Goal: Transaction & Acquisition: Register for event/course

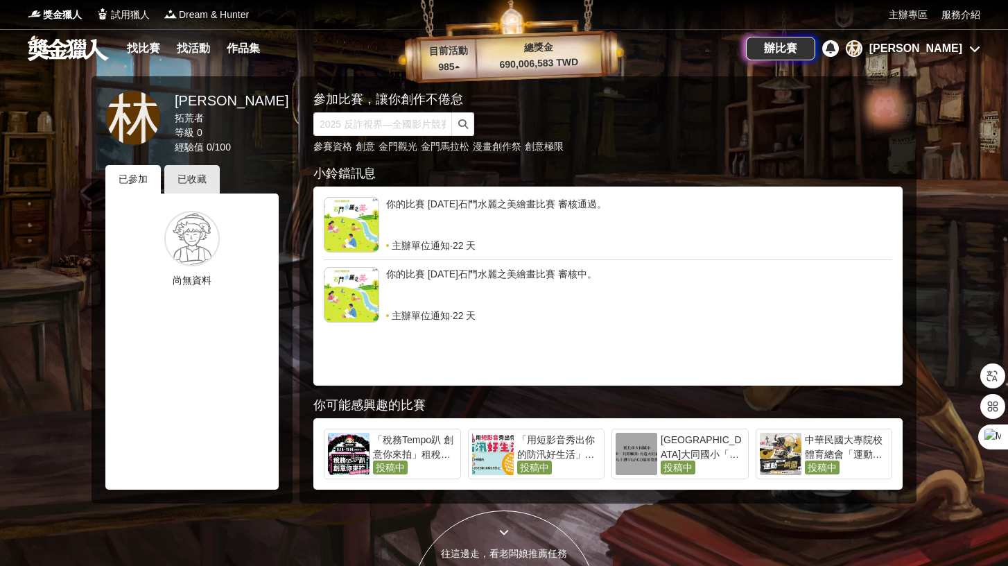
click at [540, 228] on div "你的比賽 2025年石門水麗之美繪畫比賽 審核通過。" at bounding box center [639, 218] width 506 height 42
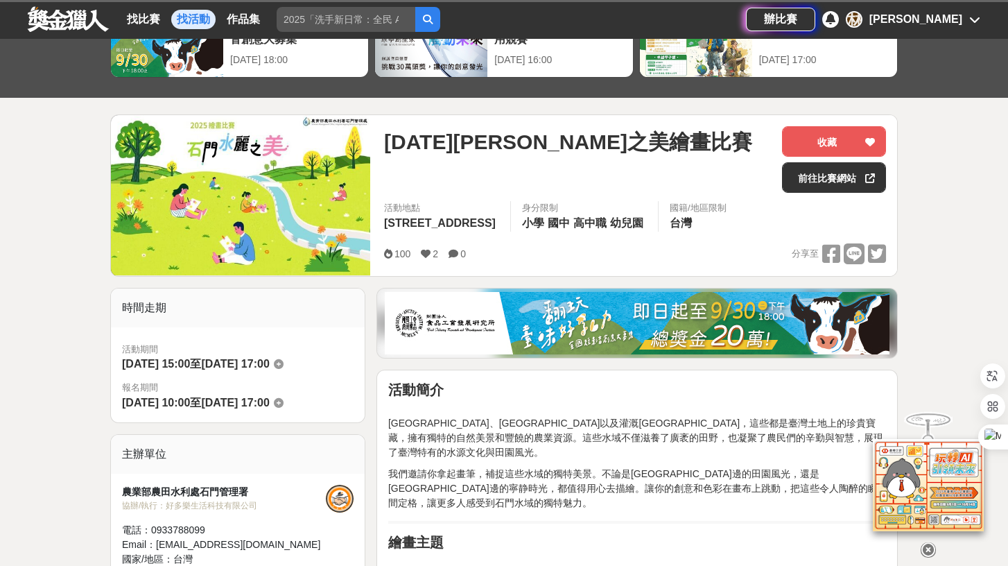
scroll to position [103, 0]
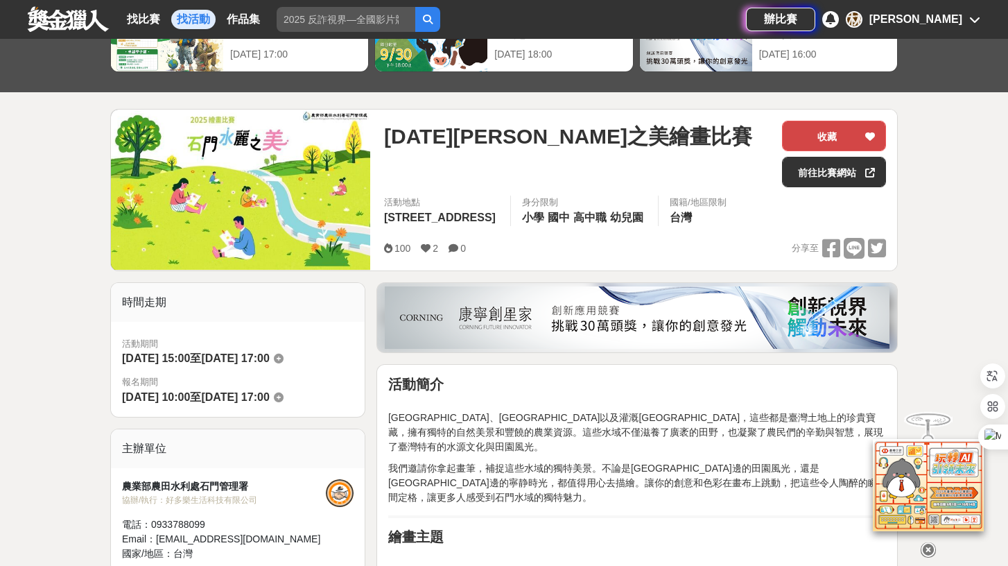
click at [832, 135] on button "收藏" at bounding box center [834, 136] width 104 height 31
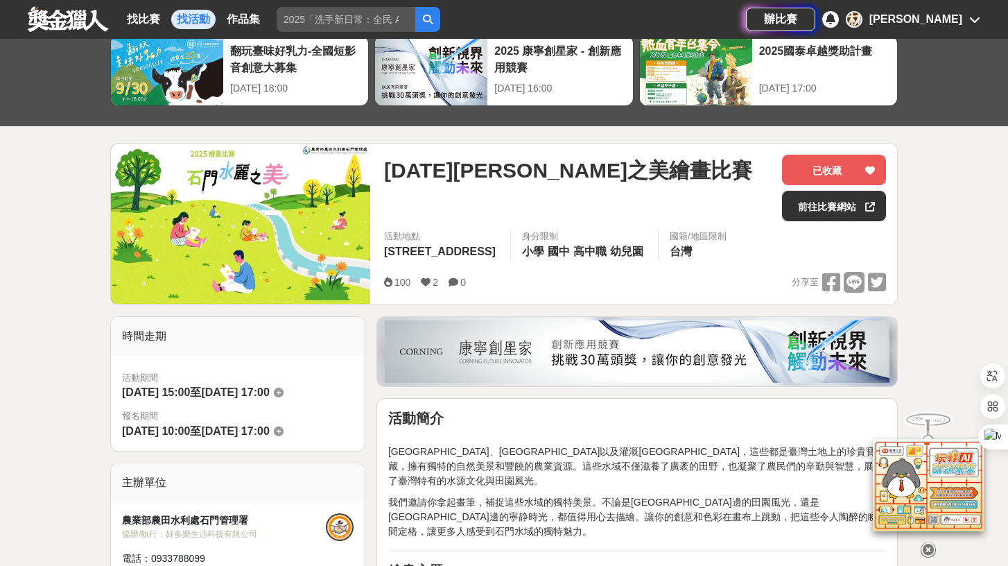
scroll to position [0, 0]
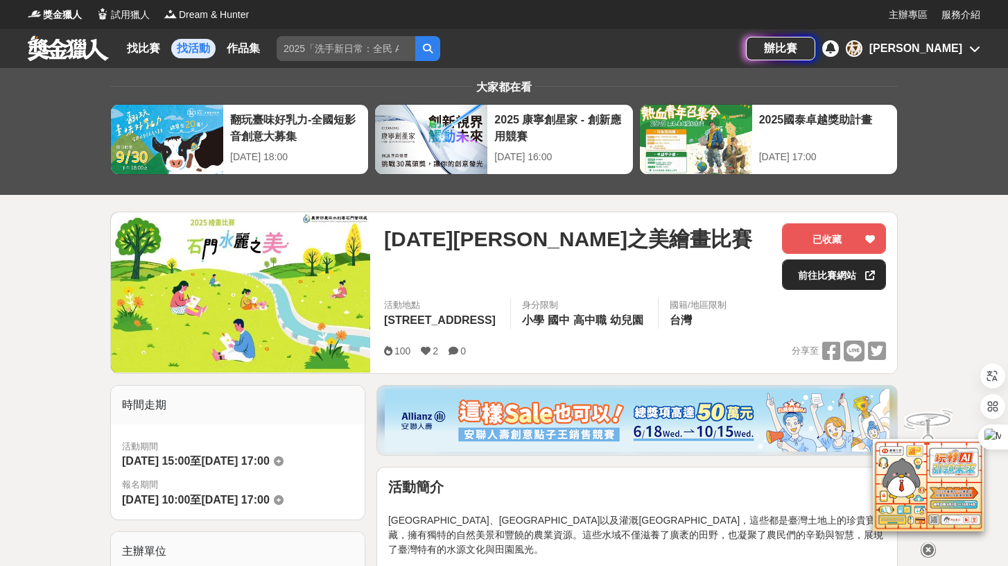
click at [811, 269] on link "前往比賽網站" at bounding box center [834, 274] width 104 height 31
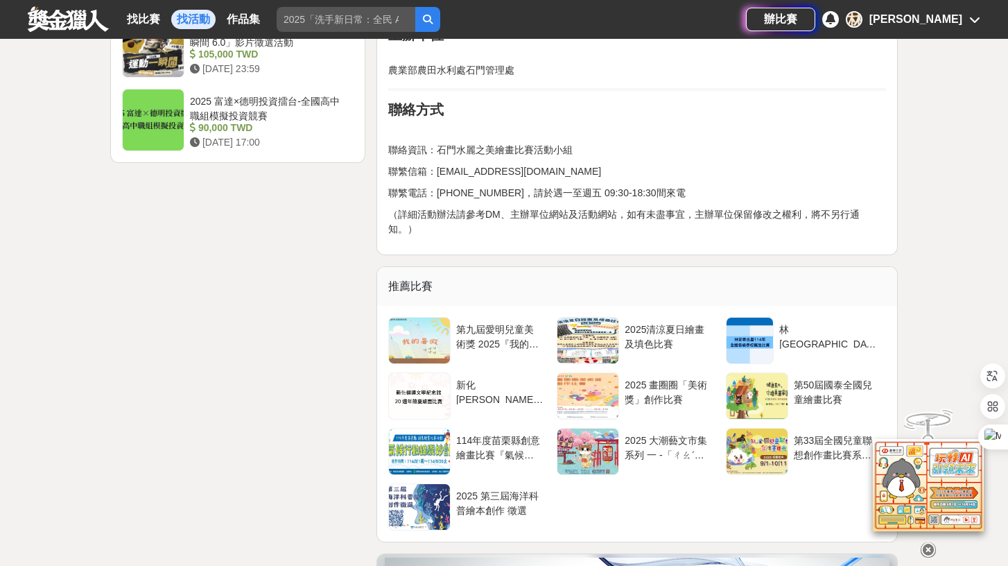
scroll to position [2341, 0]
